Goal: Information Seeking & Learning: Learn about a topic

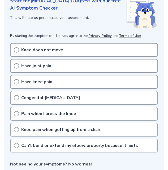
scroll to position [80, 0]
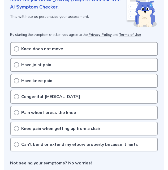
click at [45, 65] on p "Have joint pain" at bounding box center [36, 65] width 30 height 6
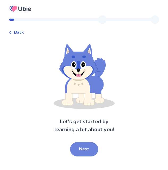
click at [92, 147] on button "Next" at bounding box center [84, 149] width 28 height 14
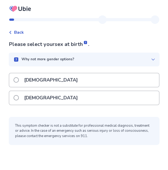
click at [70, 98] on div "[DEMOGRAPHIC_DATA]" at bounding box center [84, 98] width 150 height 14
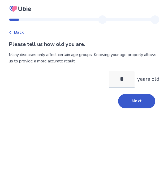
type input "**"
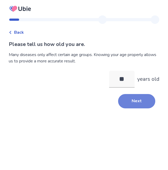
click at [128, 97] on button "Next" at bounding box center [136, 101] width 37 height 14
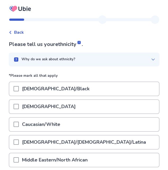
click at [81, 122] on div "Caucasian/White" at bounding box center [84, 125] width 150 height 14
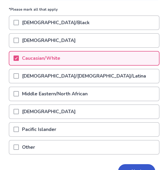
scroll to position [98, 0]
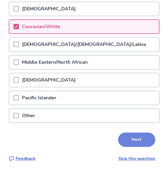
click at [136, 137] on button "Next" at bounding box center [136, 140] width 37 height 14
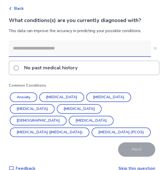
scroll to position [34, 0]
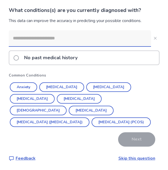
click at [68, 58] on p "No past medical history" at bounding box center [51, 58] width 60 height 14
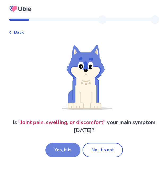
click at [67, 153] on button "Yes, it is" at bounding box center [62, 150] width 35 height 14
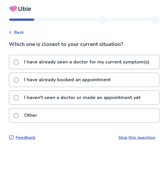
click at [98, 64] on p "I have already seen a doctor for my current symptom(s)" at bounding box center [87, 62] width 132 height 14
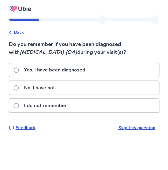
click at [89, 87] on div "No, I have not" at bounding box center [84, 88] width 150 height 14
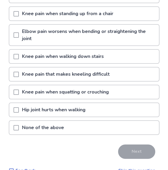
scroll to position [119, 0]
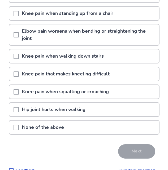
click at [91, 131] on div "None of the above" at bounding box center [84, 128] width 150 height 14
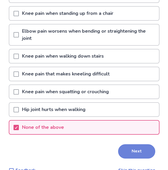
click at [130, 156] on button "Next" at bounding box center [136, 151] width 37 height 14
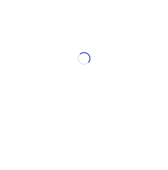
scroll to position [0, 0]
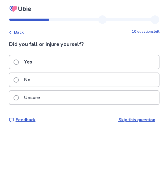
click at [88, 81] on div "No" at bounding box center [84, 80] width 150 height 14
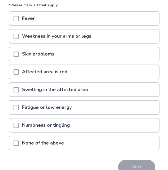
scroll to position [52, 0]
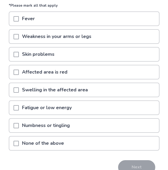
click at [62, 142] on p "None of the above" at bounding box center [43, 144] width 48 height 14
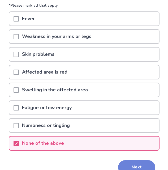
click at [122, 163] on button "Next" at bounding box center [136, 167] width 37 height 14
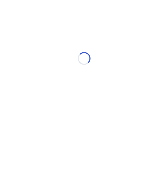
scroll to position [0, 0]
select select "*"
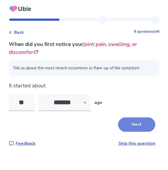
type input "**"
click at [137, 119] on button "Next" at bounding box center [136, 125] width 37 height 14
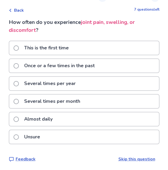
scroll to position [23, 0]
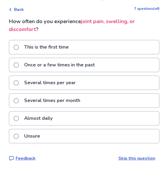
click at [77, 119] on div "Almost daily" at bounding box center [84, 119] width 150 height 14
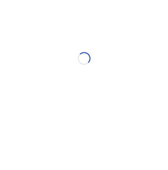
scroll to position [0, 0]
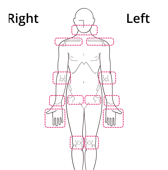
scroll to position [63, 0]
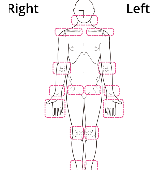
click at [112, 88] on img at bounding box center [84, 94] width 302 height 205
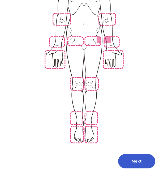
scroll to position [125, 0]
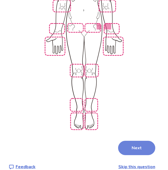
click at [129, 141] on button "Next" at bounding box center [136, 148] width 37 height 14
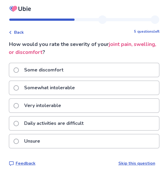
click at [125, 89] on div "Somewhat intolerable" at bounding box center [84, 88] width 150 height 14
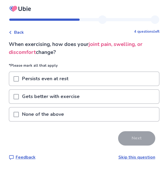
click at [121, 77] on div "Persists even at rest" at bounding box center [84, 79] width 150 height 14
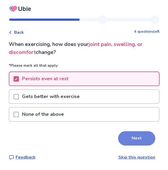
click at [135, 140] on button "Next" at bounding box center [136, 138] width 37 height 14
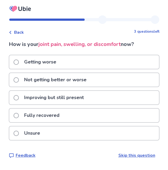
click at [127, 58] on div "Getting worse" at bounding box center [84, 62] width 150 height 14
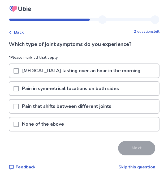
click at [126, 73] on p "[MEDICAL_DATA] lasting over an hour in the morning" at bounding box center [81, 71] width 125 height 14
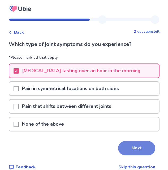
click at [130, 146] on button "Next" at bounding box center [136, 148] width 37 height 14
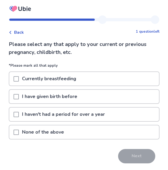
click at [126, 134] on div "None of the above" at bounding box center [84, 133] width 150 height 14
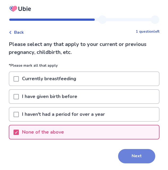
click at [133, 159] on button "Next" at bounding box center [136, 156] width 37 height 14
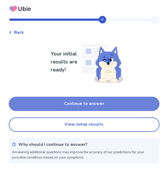
click at [115, 102] on button "Continue to answer" at bounding box center [84, 104] width 151 height 14
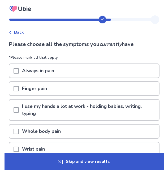
click at [118, 110] on p "I use my hands a lot at work - holding babies, writing, typing" at bounding box center [89, 110] width 140 height 21
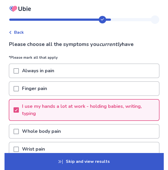
click at [130, 72] on div "Always in pain" at bounding box center [84, 71] width 150 height 14
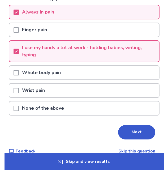
scroll to position [59, 0]
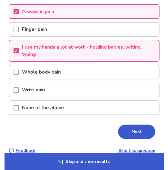
click at [121, 92] on div "Wrist pain" at bounding box center [84, 90] width 150 height 14
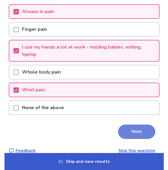
click at [129, 133] on button "Next" at bounding box center [136, 132] width 37 height 14
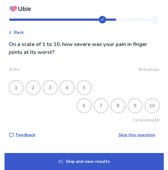
click at [39, 89] on div "2" at bounding box center [33, 88] width 14 height 14
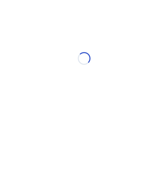
select select "*"
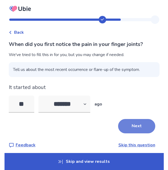
click at [118, 124] on button "Next" at bounding box center [136, 126] width 37 height 14
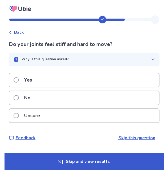
click at [92, 80] on div "Yes" at bounding box center [84, 80] width 150 height 14
click at [96, 98] on div "No" at bounding box center [84, 98] width 150 height 14
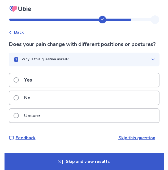
click at [98, 87] on div "Yes" at bounding box center [84, 80] width 150 height 14
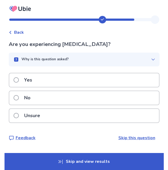
click at [96, 80] on div "Yes" at bounding box center [84, 80] width 150 height 14
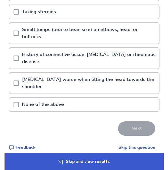
scroll to position [83, 0]
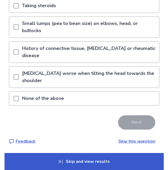
click at [113, 100] on div "None of the above" at bounding box center [84, 99] width 150 height 14
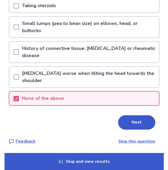
click at [126, 121] on button "Next" at bounding box center [136, 122] width 37 height 14
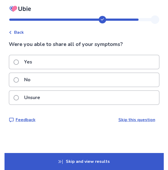
click at [124, 61] on div "Yes" at bounding box center [84, 62] width 150 height 14
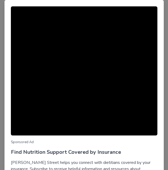
scroll to position [51, 0]
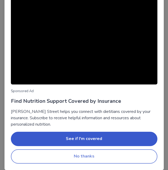
click at [98, 158] on button "No thanks" at bounding box center [84, 157] width 147 height 14
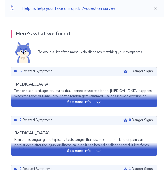
scroll to position [102, 0]
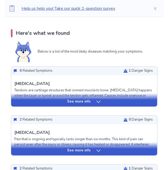
click at [92, 102] on div "See more info" at bounding box center [84, 101] width 146 height 5
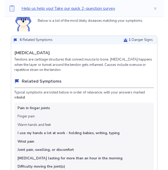
scroll to position [134, 0]
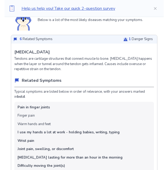
click at [40, 52] on p "[MEDICAL_DATA]" at bounding box center [32, 52] width 36 height 6
copy p "[MEDICAL_DATA]"
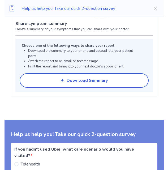
scroll to position [729, 0]
